Goal: Check status: Check status

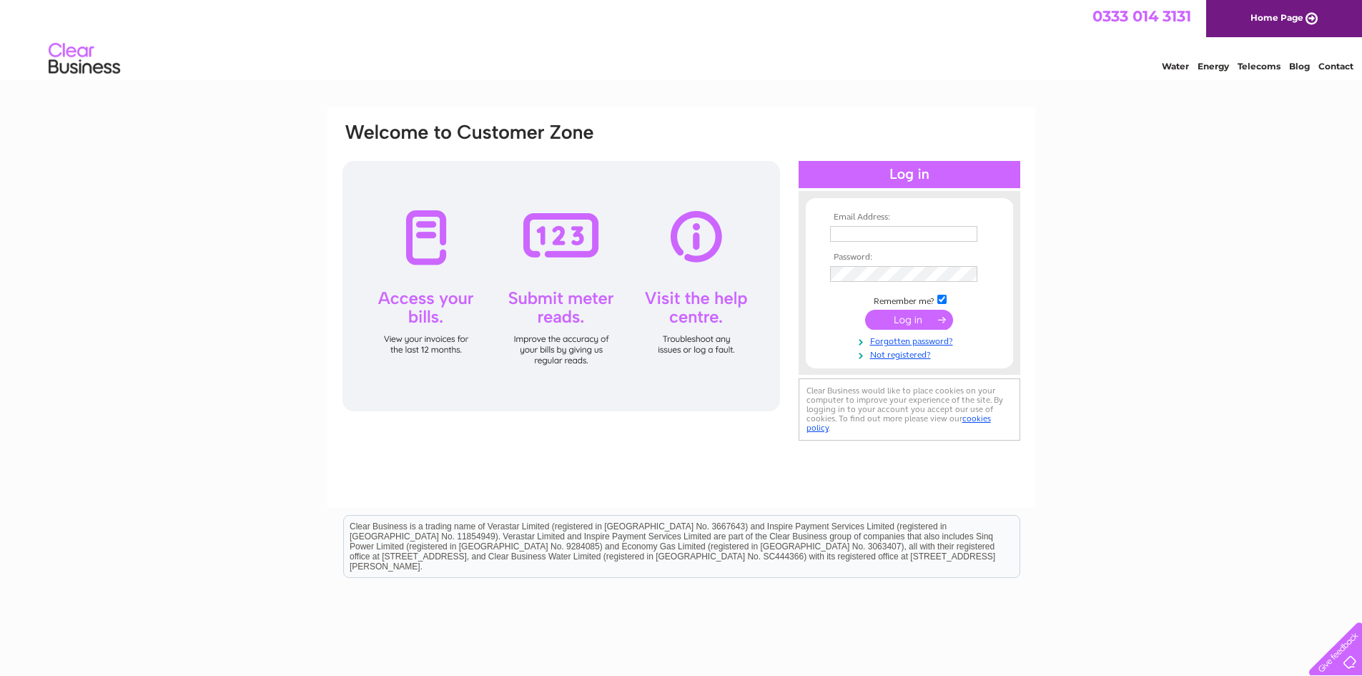
type input "emma@easycorpuk.co.uk"
click at [905, 325] on input "submit" at bounding box center [909, 320] width 88 height 20
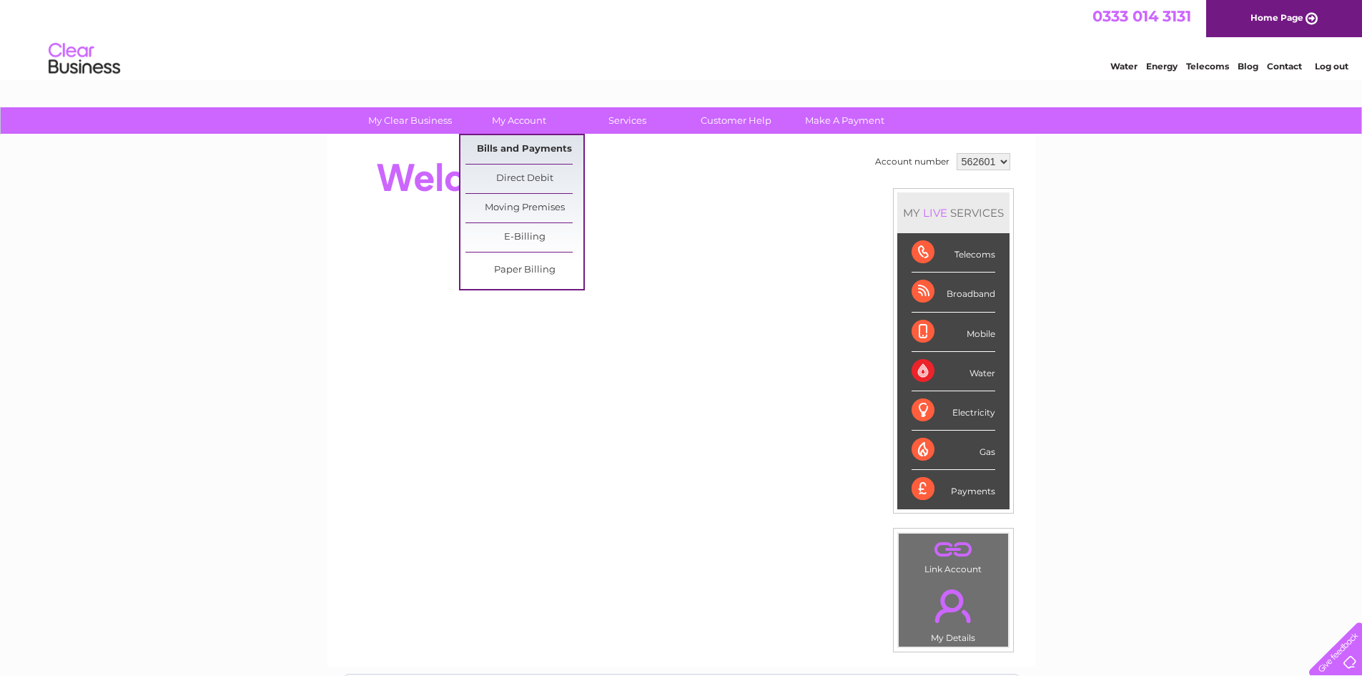
click at [533, 154] on link "Bills and Payments" at bounding box center [525, 149] width 118 height 29
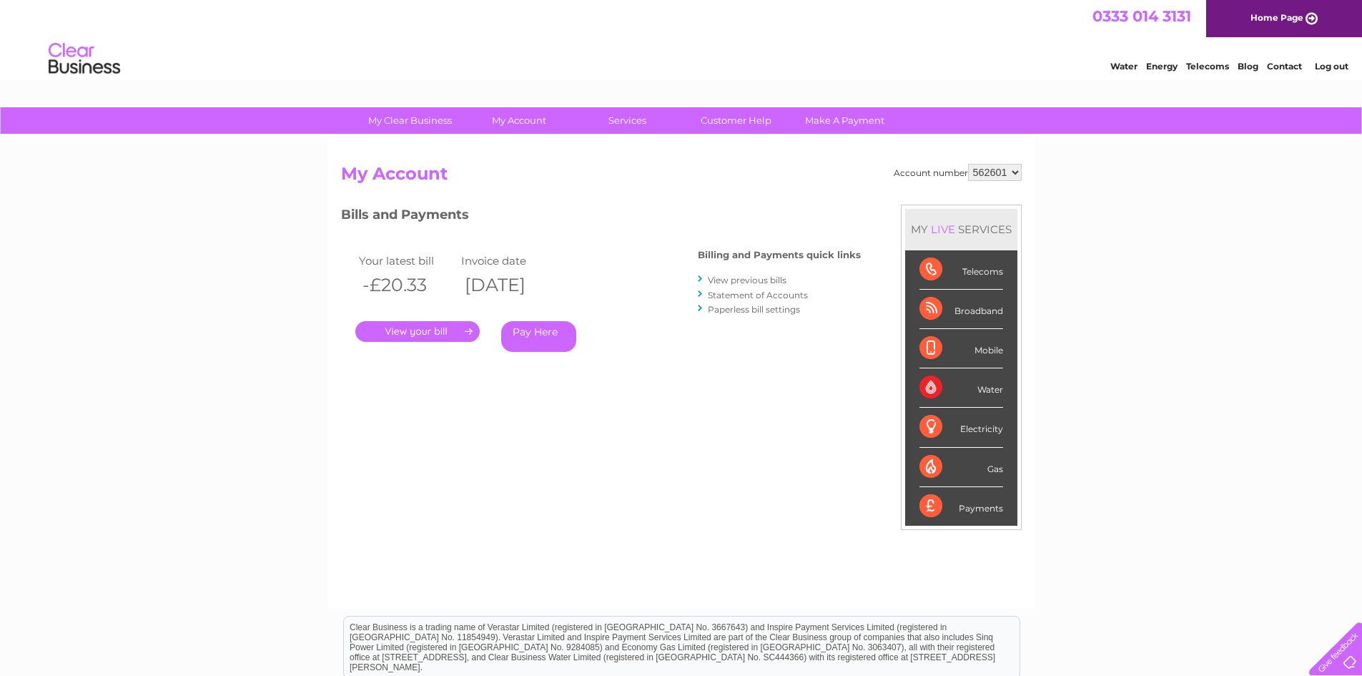
click at [431, 328] on link "." at bounding box center [417, 331] width 124 height 21
